Goal: Find specific page/section

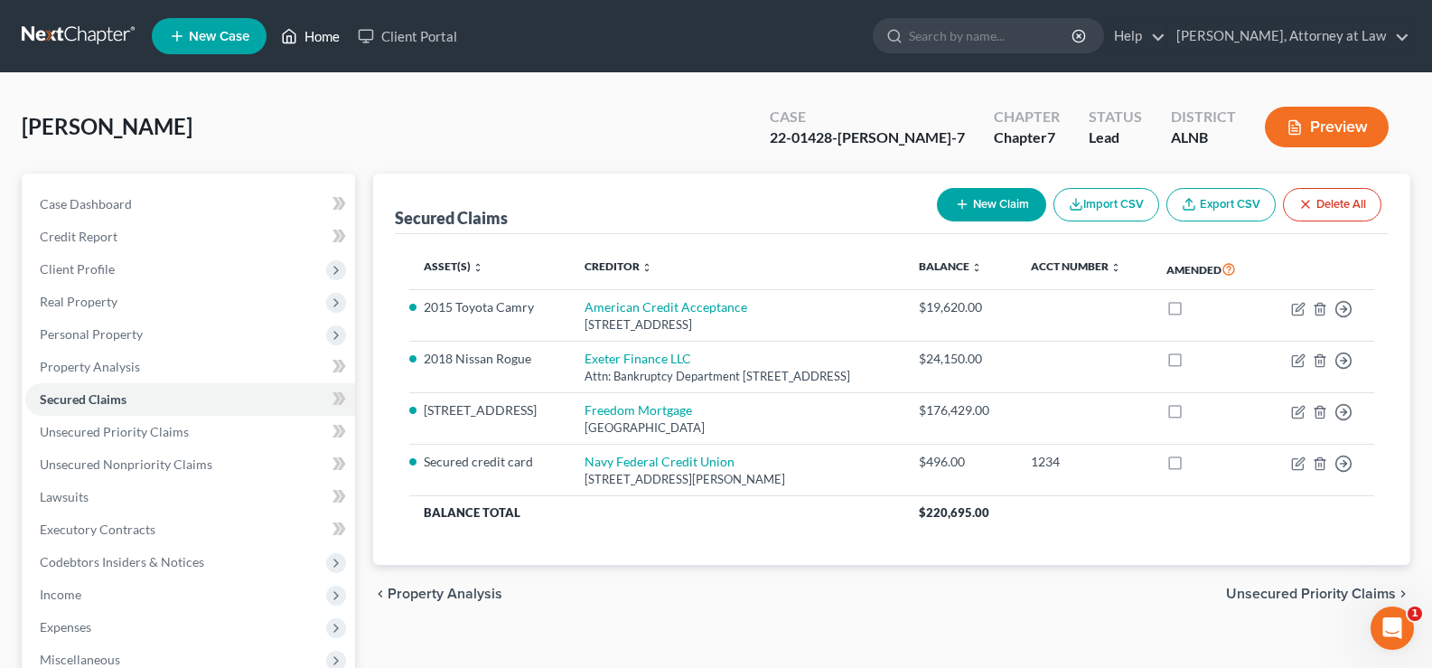
click at [332, 35] on link "Home" at bounding box center [310, 36] width 77 height 33
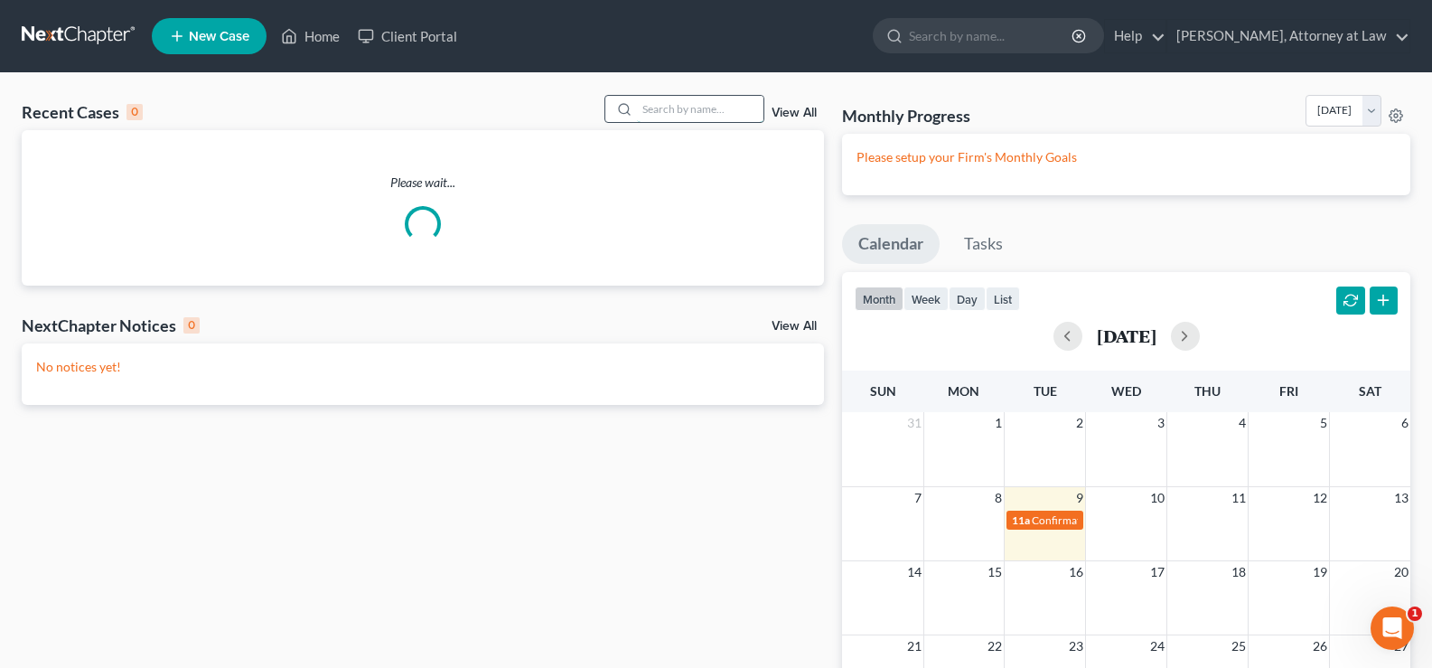
click at [676, 109] on input "search" at bounding box center [700, 109] width 126 height 26
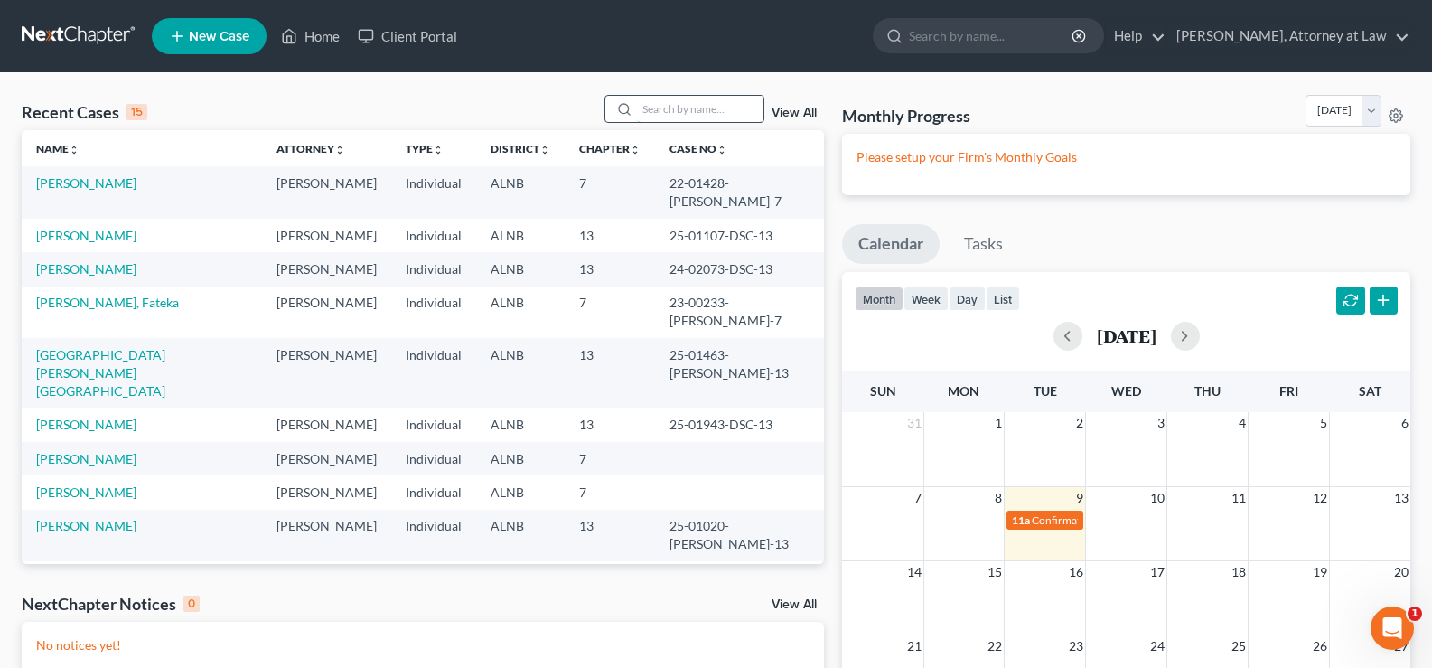
type input "h"
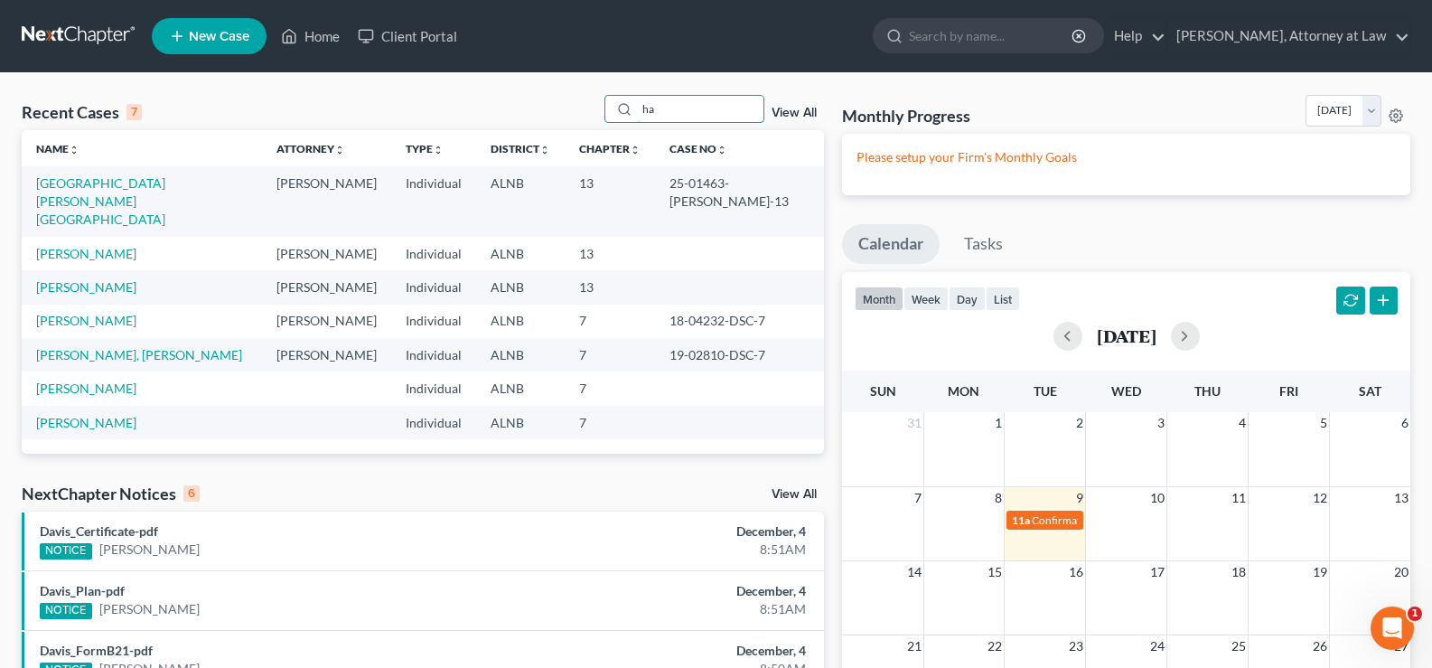
type input "h"
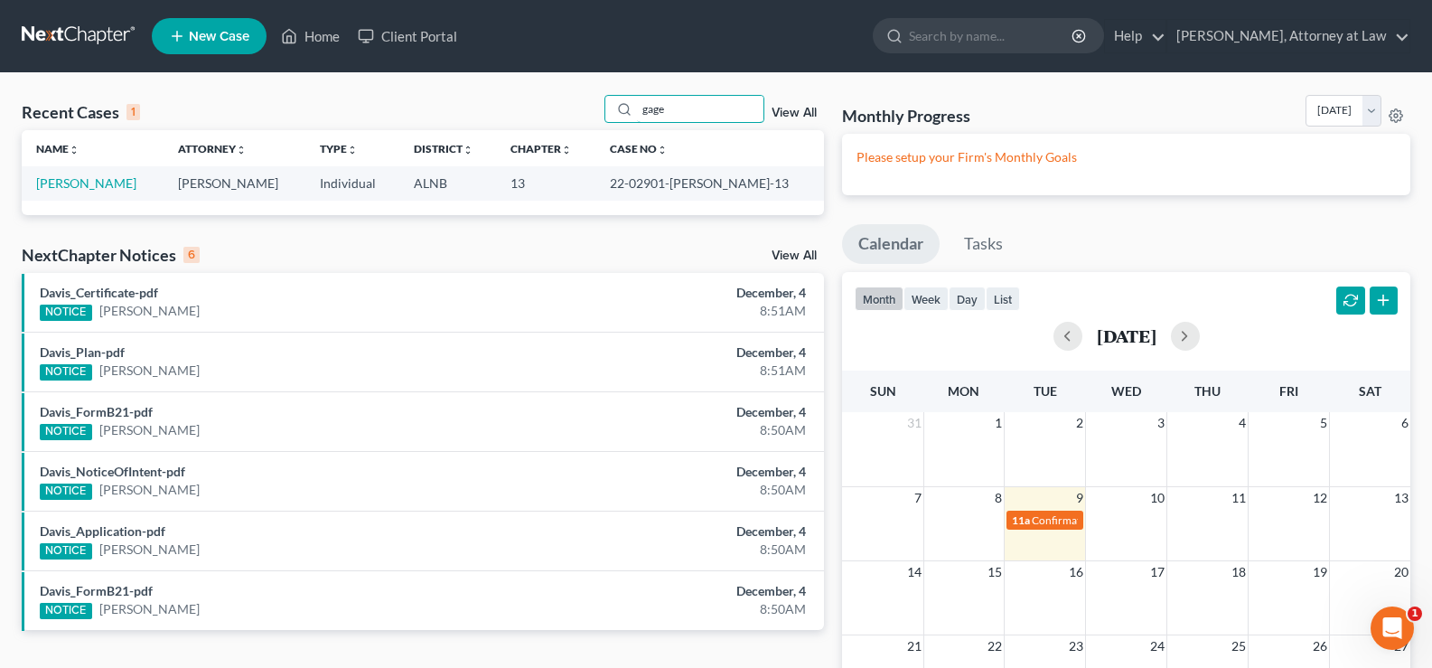
drag, startPoint x: 676, startPoint y: 107, endPoint x: 537, endPoint y: 94, distance: 139.7
click at [562, 102] on div "Recent Cases 1 gage View All" at bounding box center [423, 112] width 802 height 35
type input "[PERSON_NAME]"
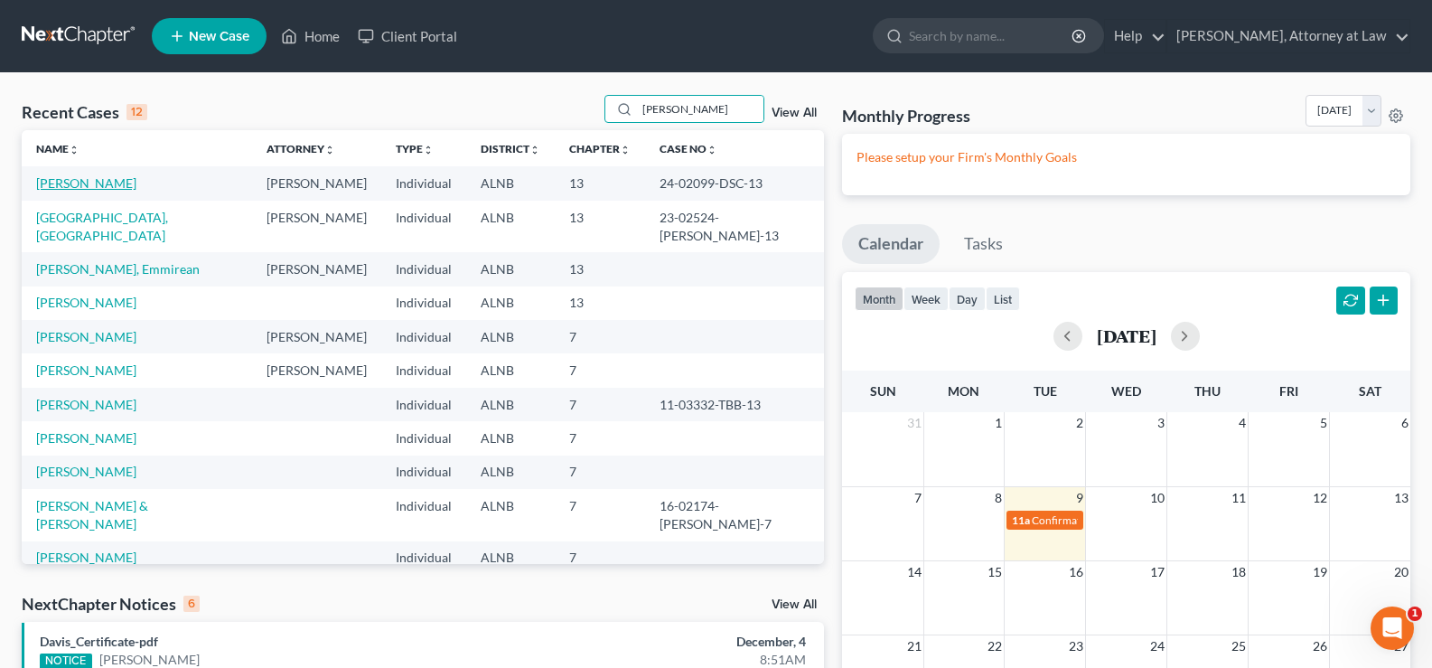
click at [100, 178] on link "[PERSON_NAME]" at bounding box center [86, 182] width 100 height 15
